Goal: Transaction & Acquisition: Purchase product/service

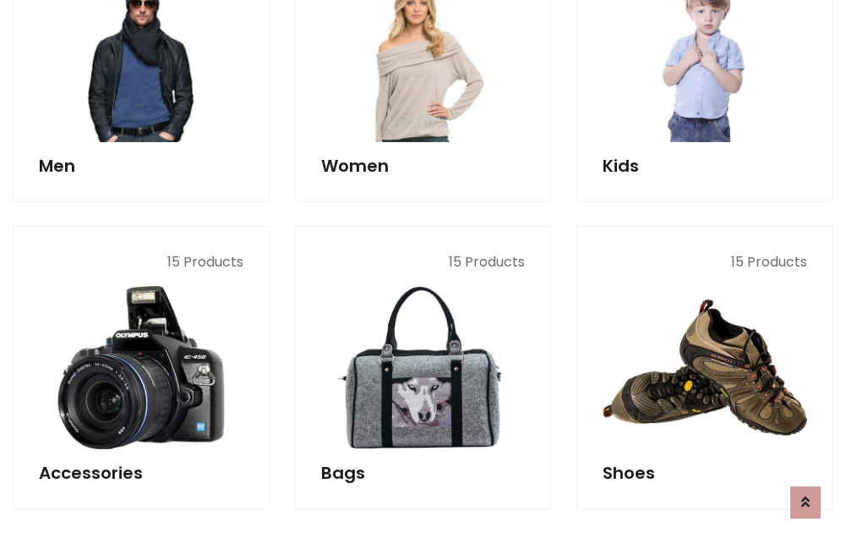
scroll to position [566, 0]
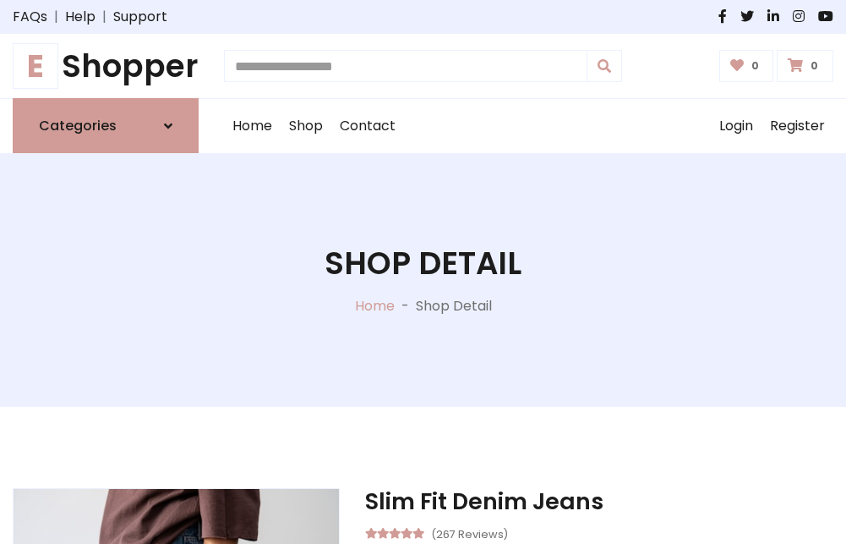
click at [106, 66] on h1 "E Shopper" at bounding box center [106, 65] width 186 height 37
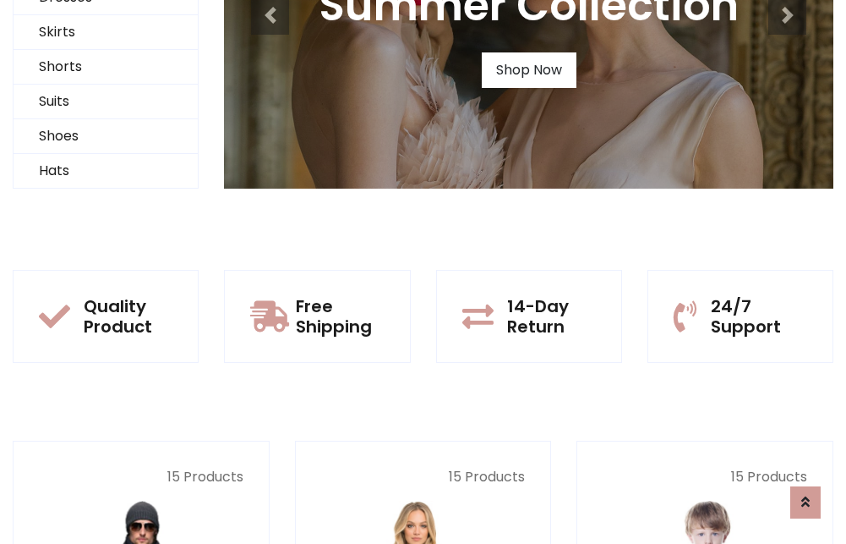
scroll to position [163, 0]
